Goal: Book appointment/travel/reservation

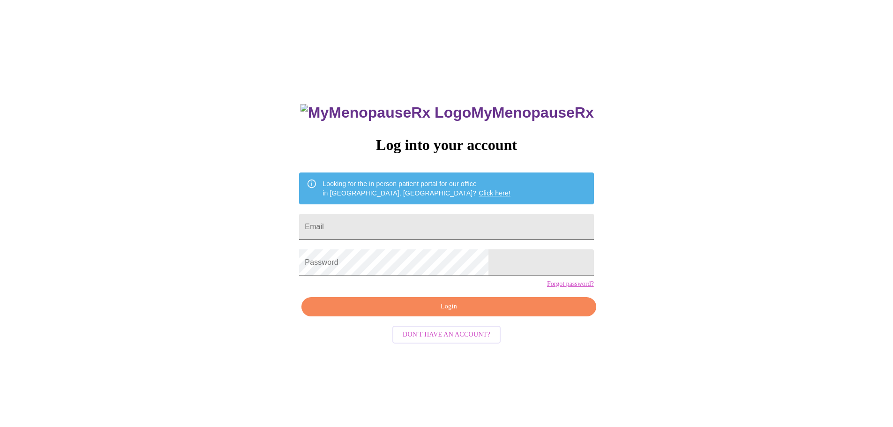
click at [433, 226] on input "Email" at bounding box center [446, 227] width 294 height 26
type input "[EMAIL_ADDRESS][DOMAIN_NAME]"
click at [469, 317] on button "Login" at bounding box center [449, 306] width 294 height 19
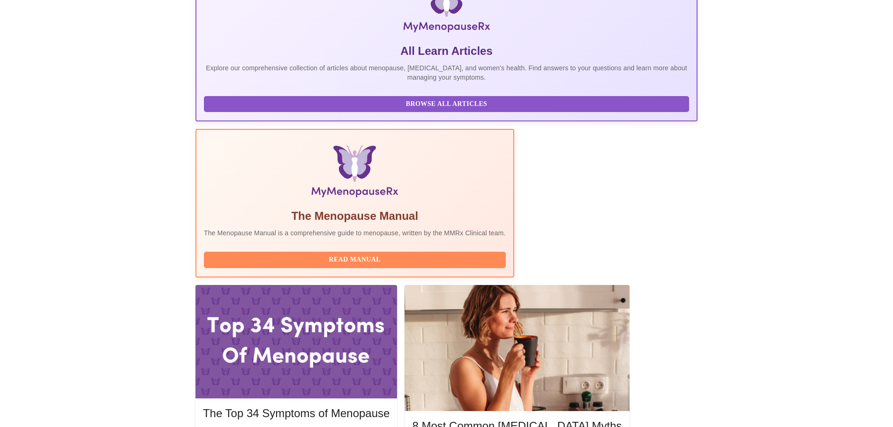
scroll to position [188, 0]
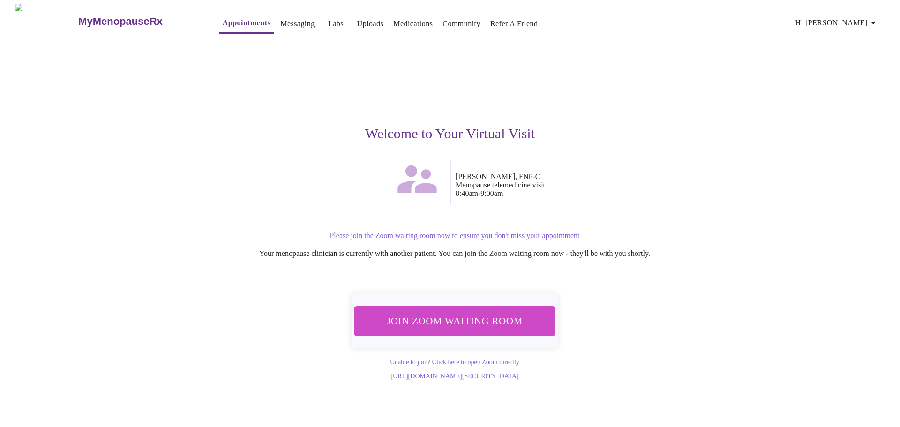
click at [481, 312] on span "Join Zoom Waiting Room" at bounding box center [454, 321] width 185 height 18
